Goal: Navigation & Orientation: Find specific page/section

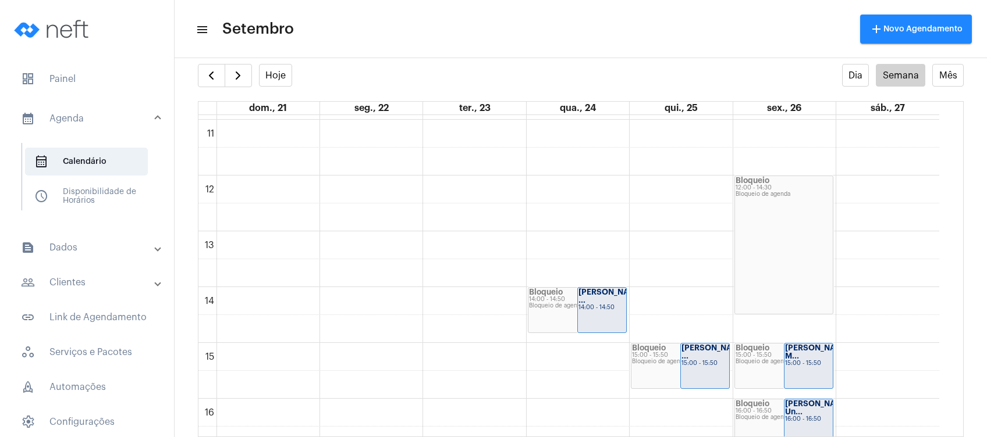
scroll to position [413, 0]
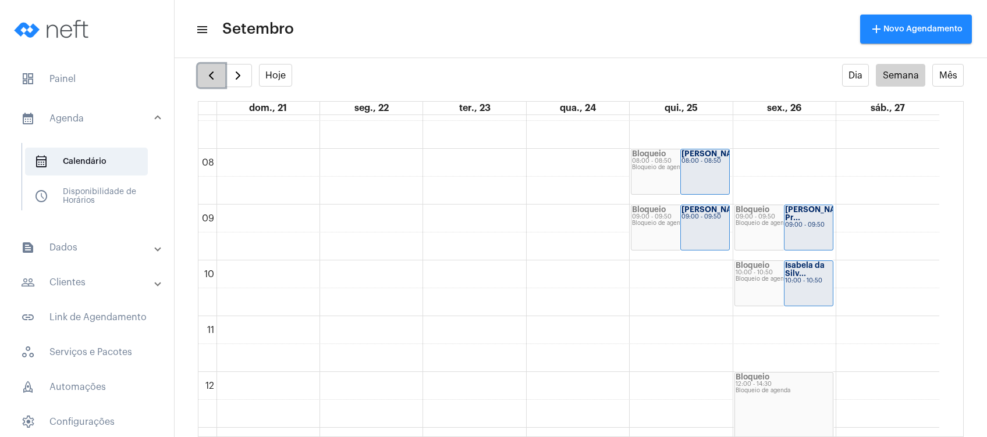
click at [219, 74] on button "button" at bounding box center [211, 75] width 27 height 23
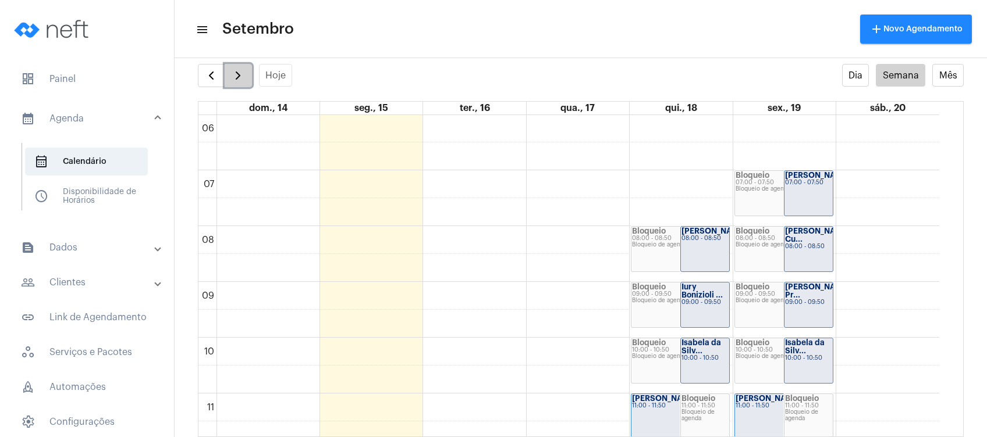
click at [247, 77] on button "button" at bounding box center [238, 75] width 27 height 23
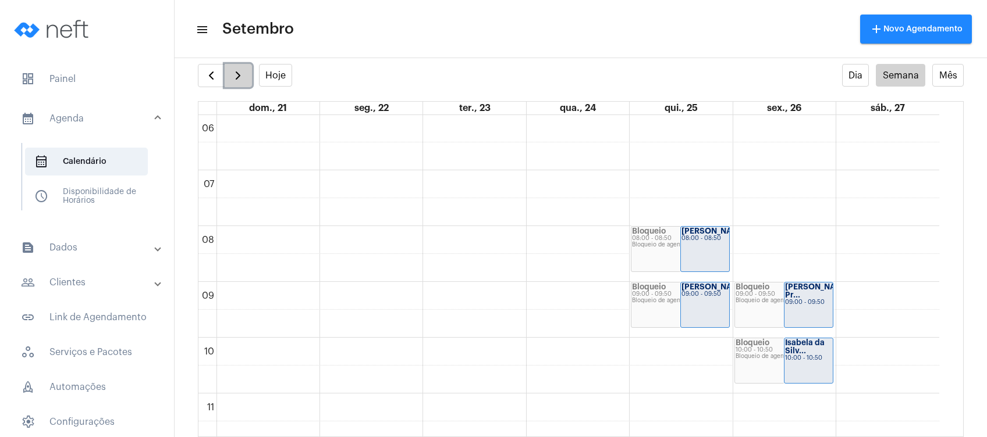
click at [238, 74] on span "button" at bounding box center [238, 76] width 14 height 14
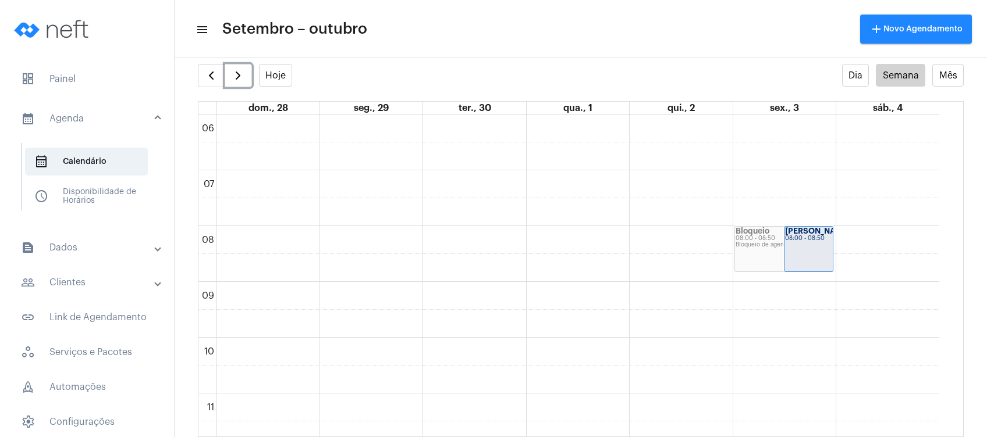
scroll to position [724, 0]
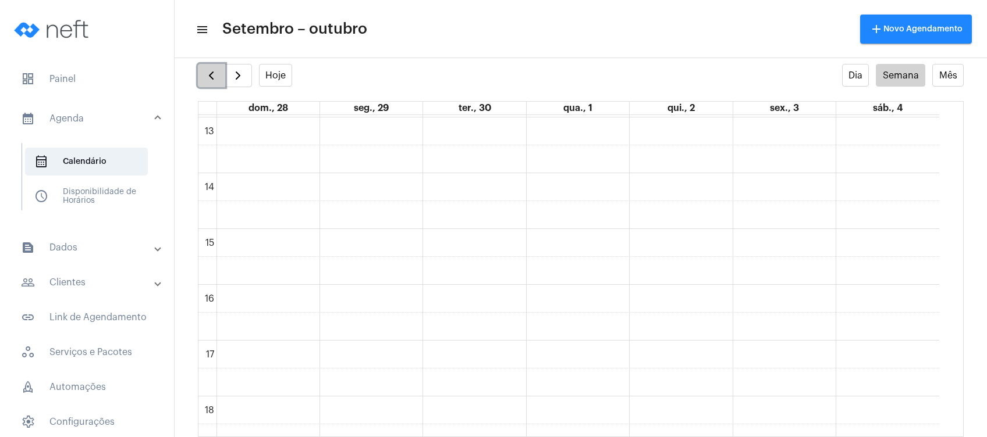
click at [212, 70] on span "button" at bounding box center [211, 76] width 14 height 14
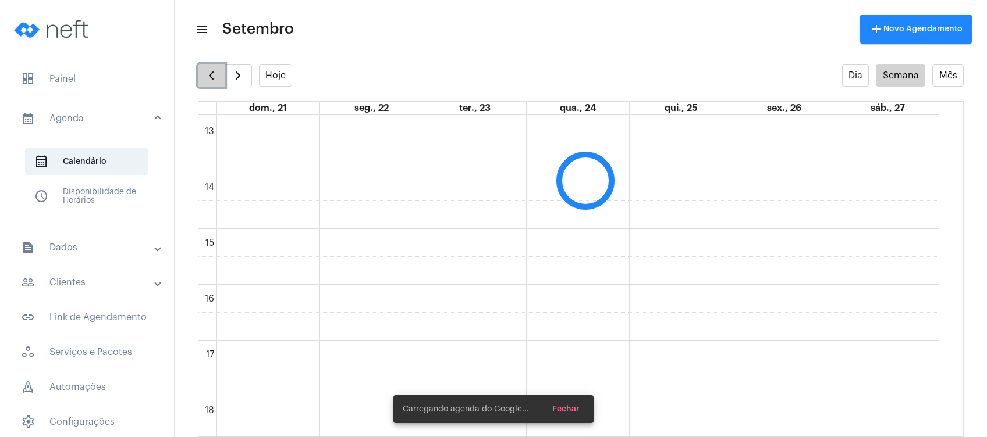
scroll to position [336, 0]
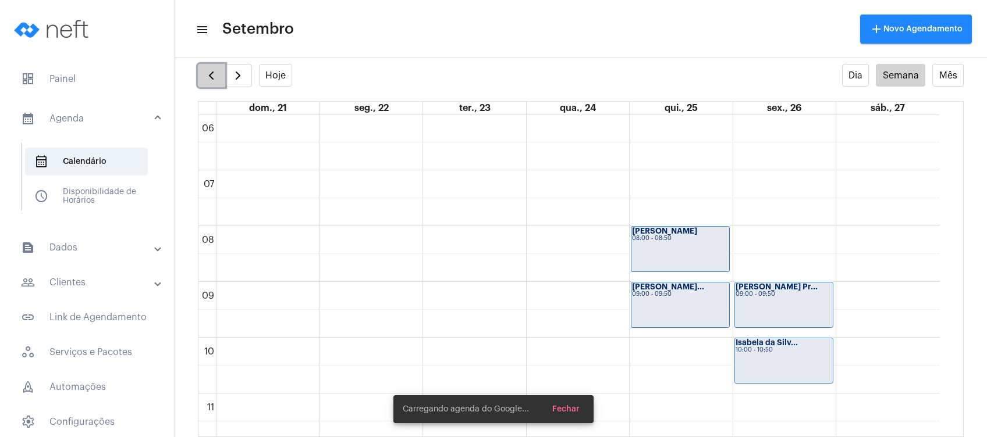
click at [212, 70] on span "button" at bounding box center [211, 76] width 14 height 14
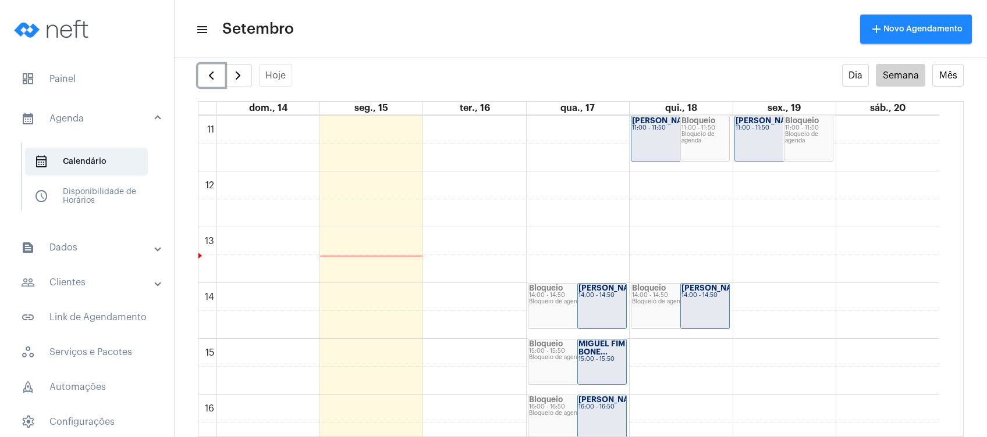
scroll to position [724, 0]
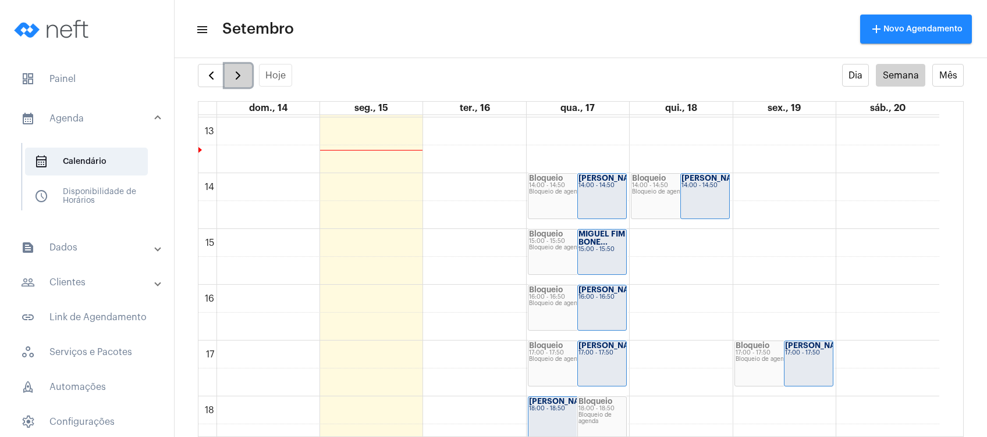
click at [230, 74] on button "button" at bounding box center [238, 75] width 27 height 23
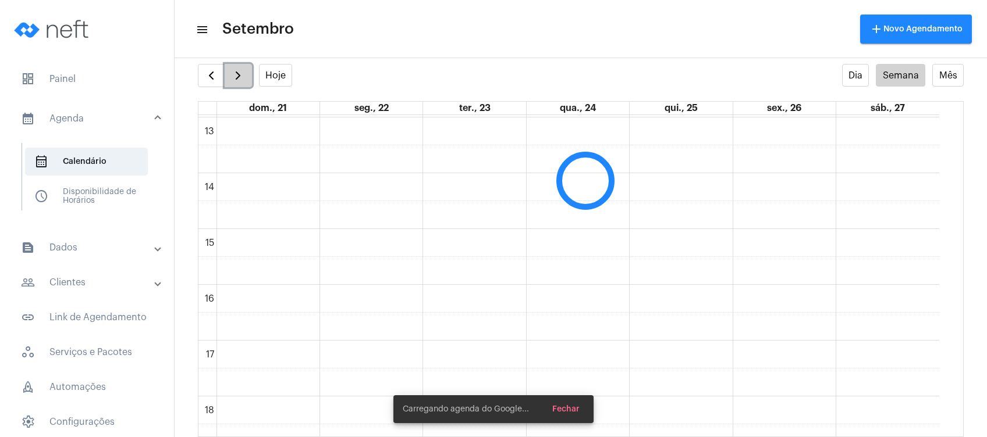
scroll to position [336, 0]
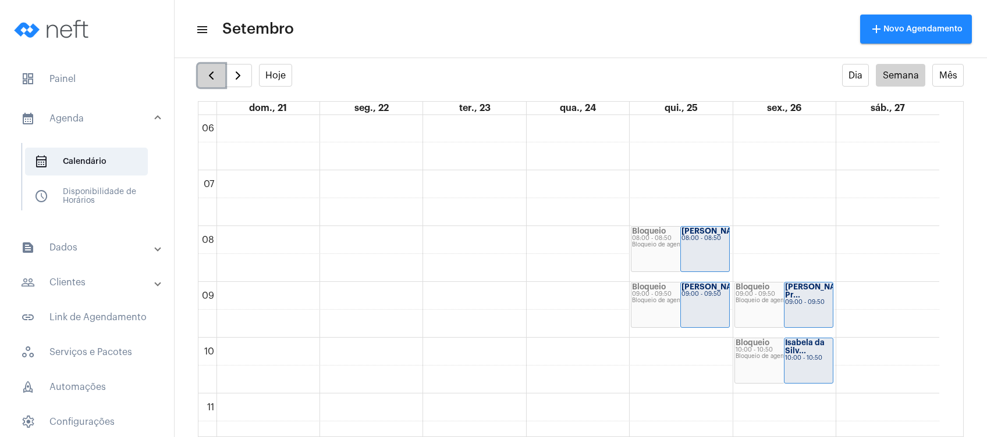
click at [205, 66] on button "button" at bounding box center [211, 75] width 27 height 23
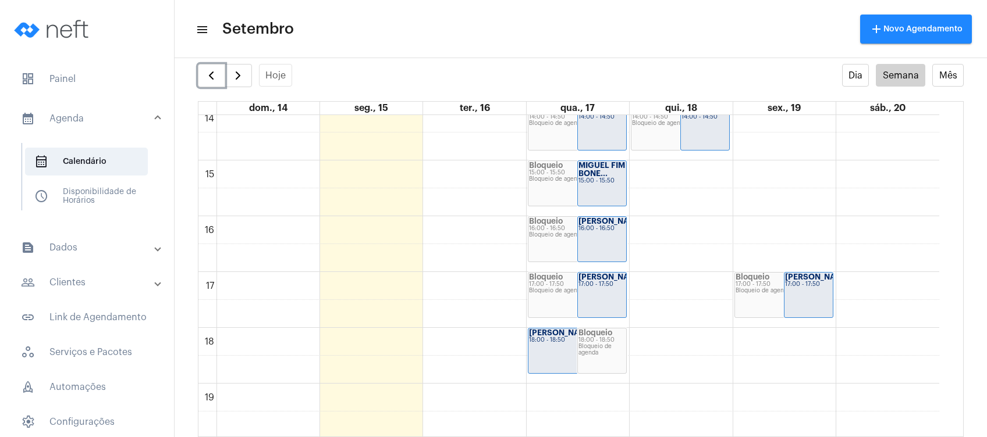
scroll to position [879, 0]
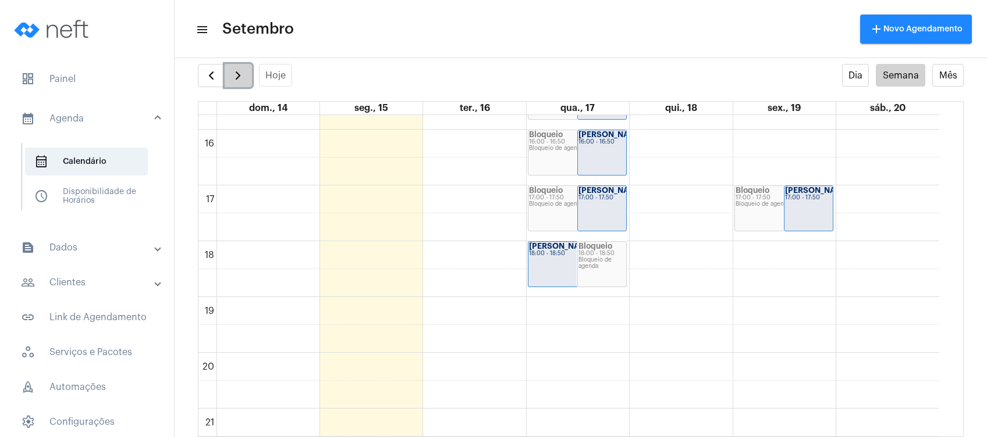
click at [236, 64] on button "button" at bounding box center [238, 75] width 27 height 23
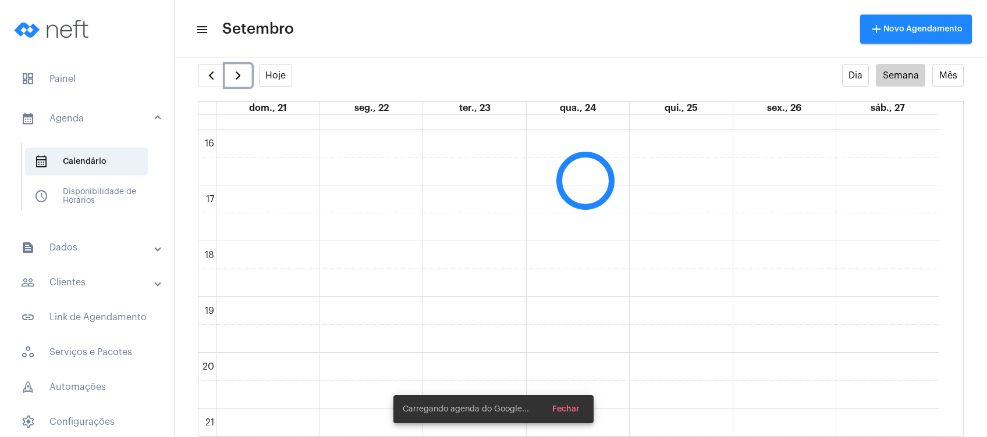
scroll to position [336, 0]
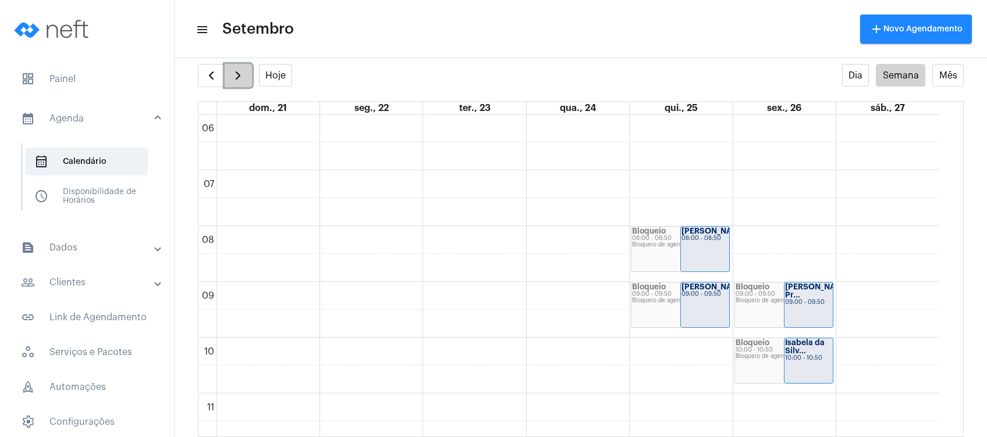
click at [236, 65] on button "button" at bounding box center [238, 75] width 27 height 23
